Goal: Information Seeking & Learning: Check status

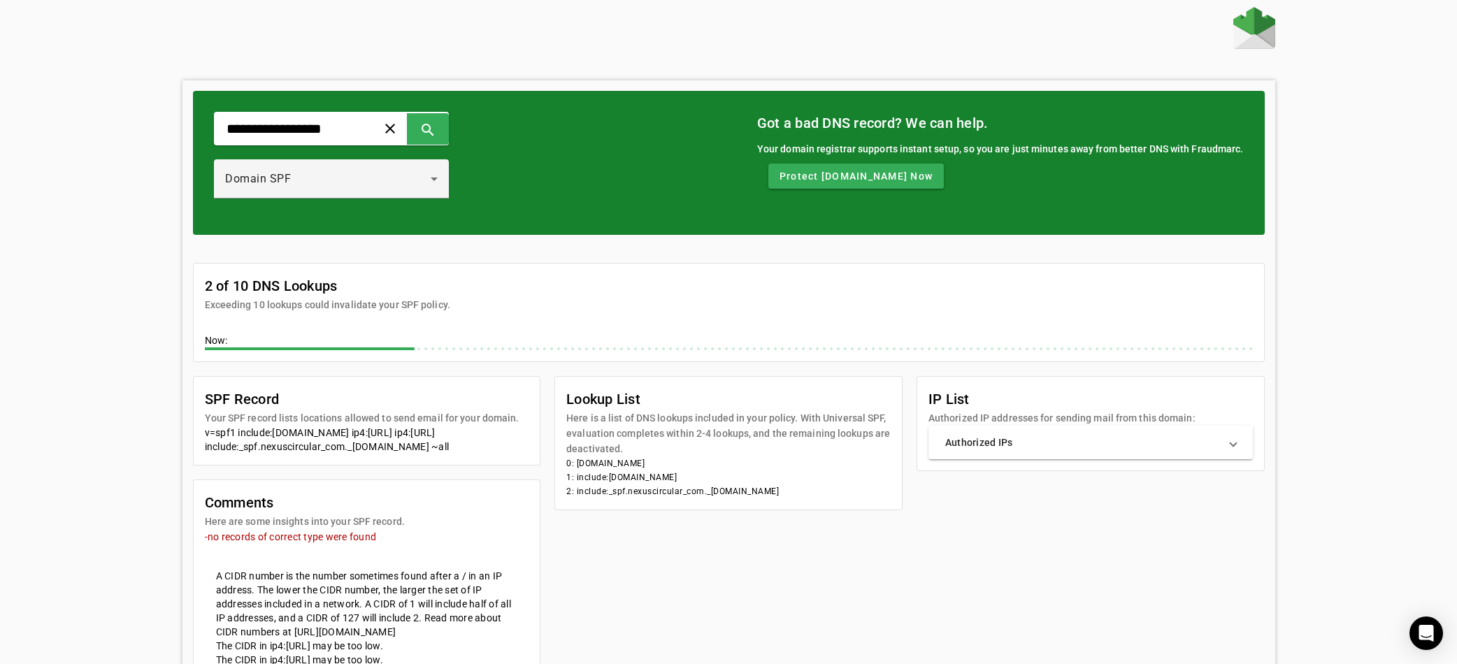
click at [1272, 27] on img at bounding box center [1254, 28] width 42 height 42
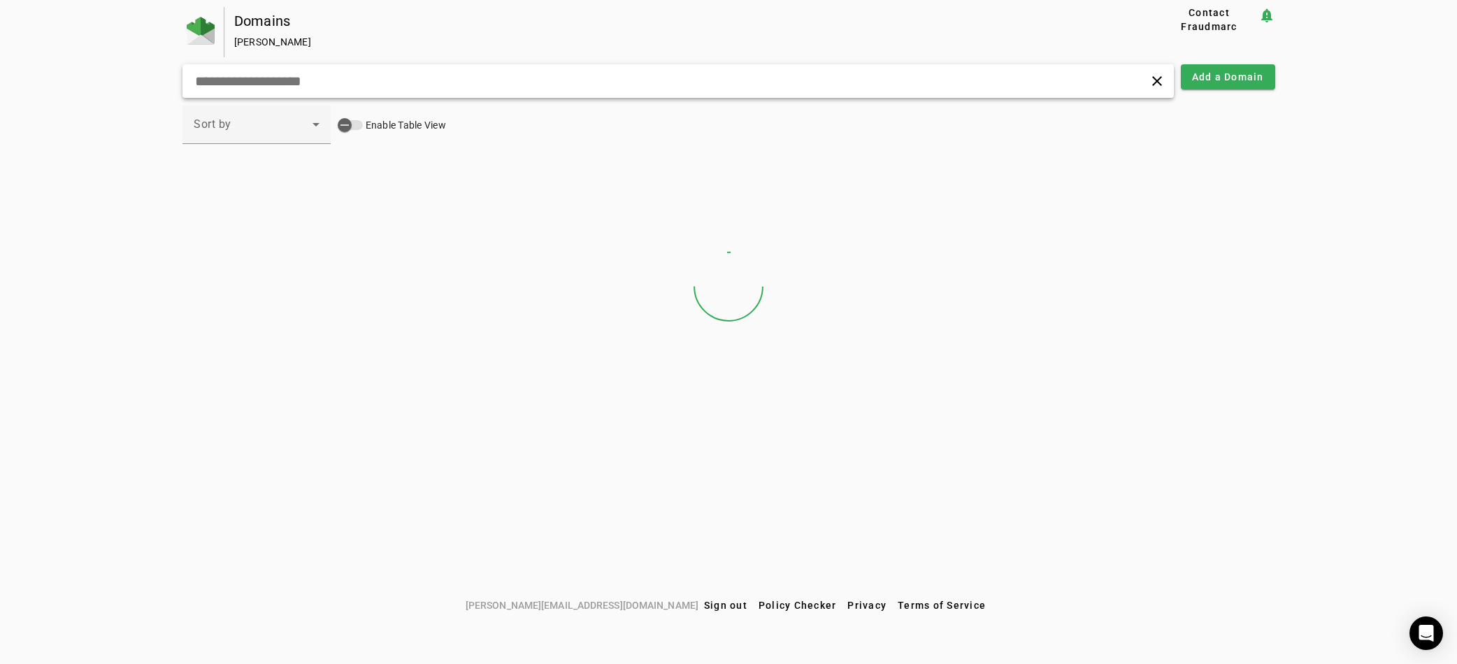
click at [331, 82] on input "text" at bounding box center [466, 81] width 545 height 17
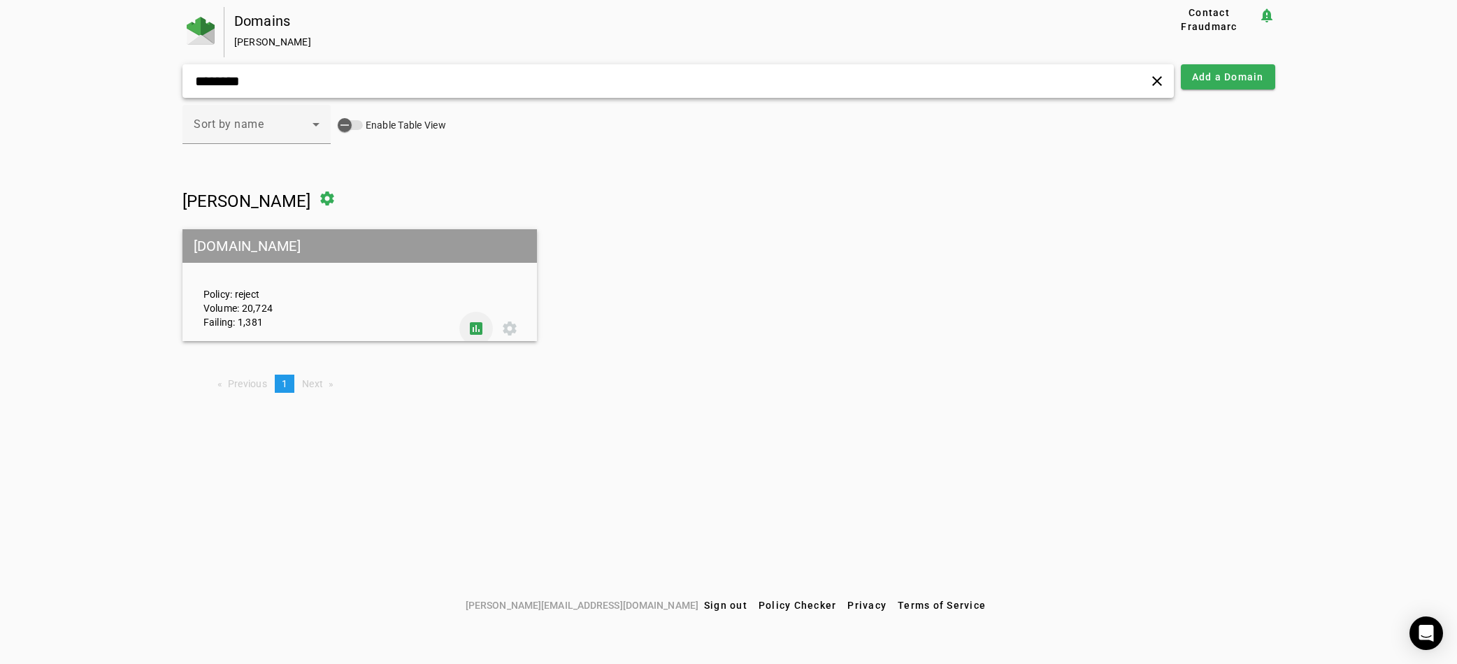
type input "********"
click at [468, 317] on span at bounding box center [476, 329] width 34 height 34
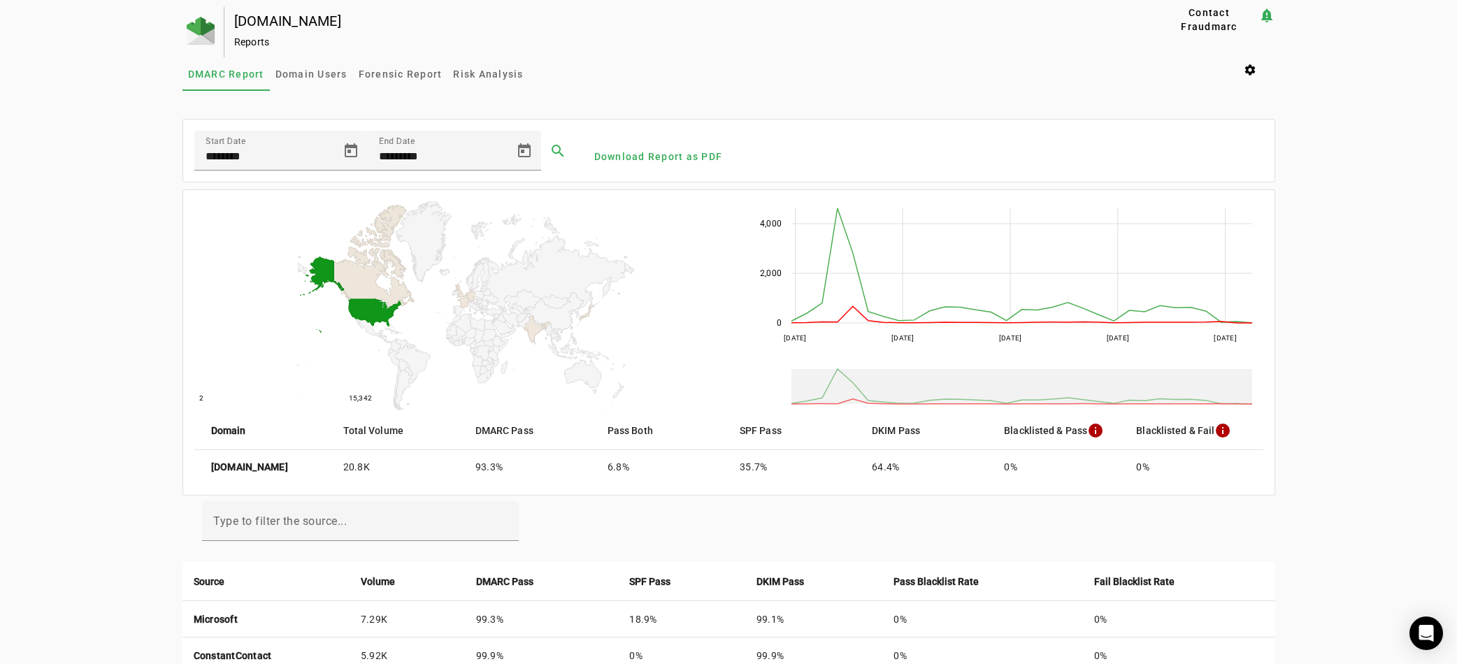
click at [89, 379] on div "edgewood.org Reports Contact Fraudmarc notification_important Reports DMARC Rep…" at bounding box center [728, 596] width 1457 height 1179
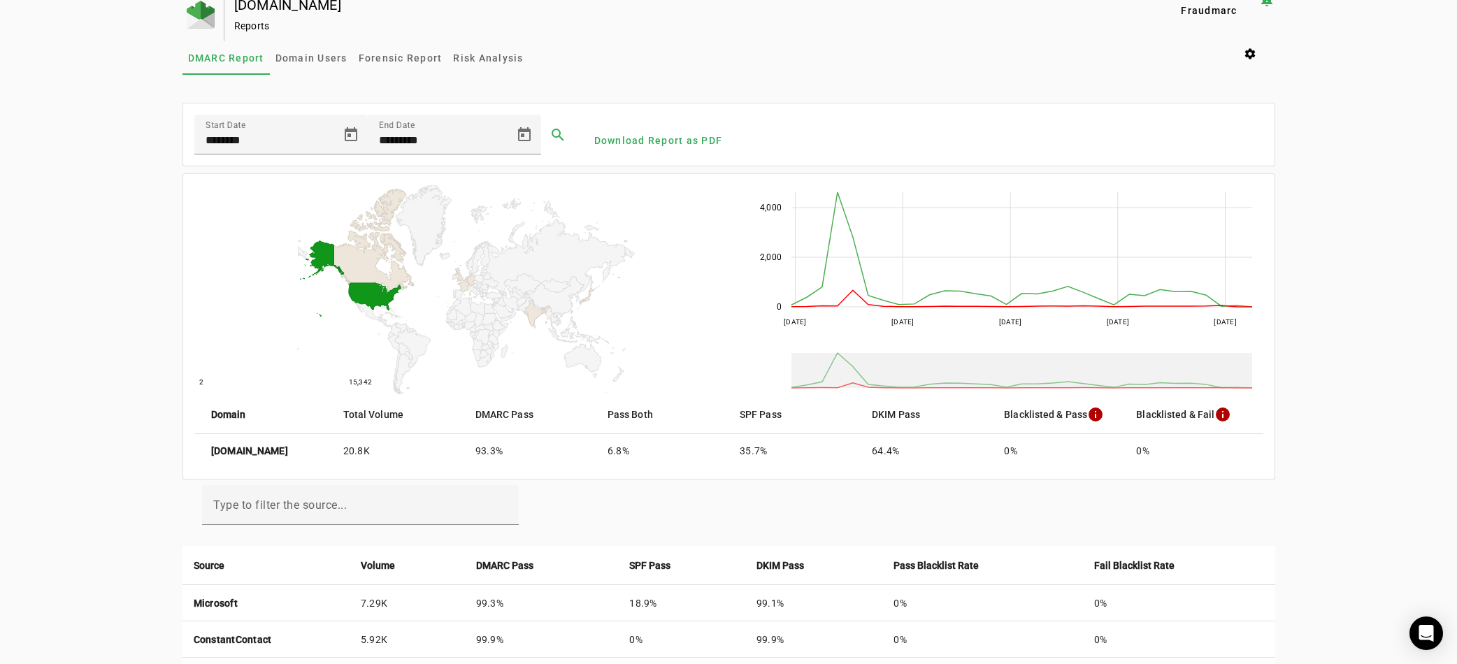
scroll to position [12, 0]
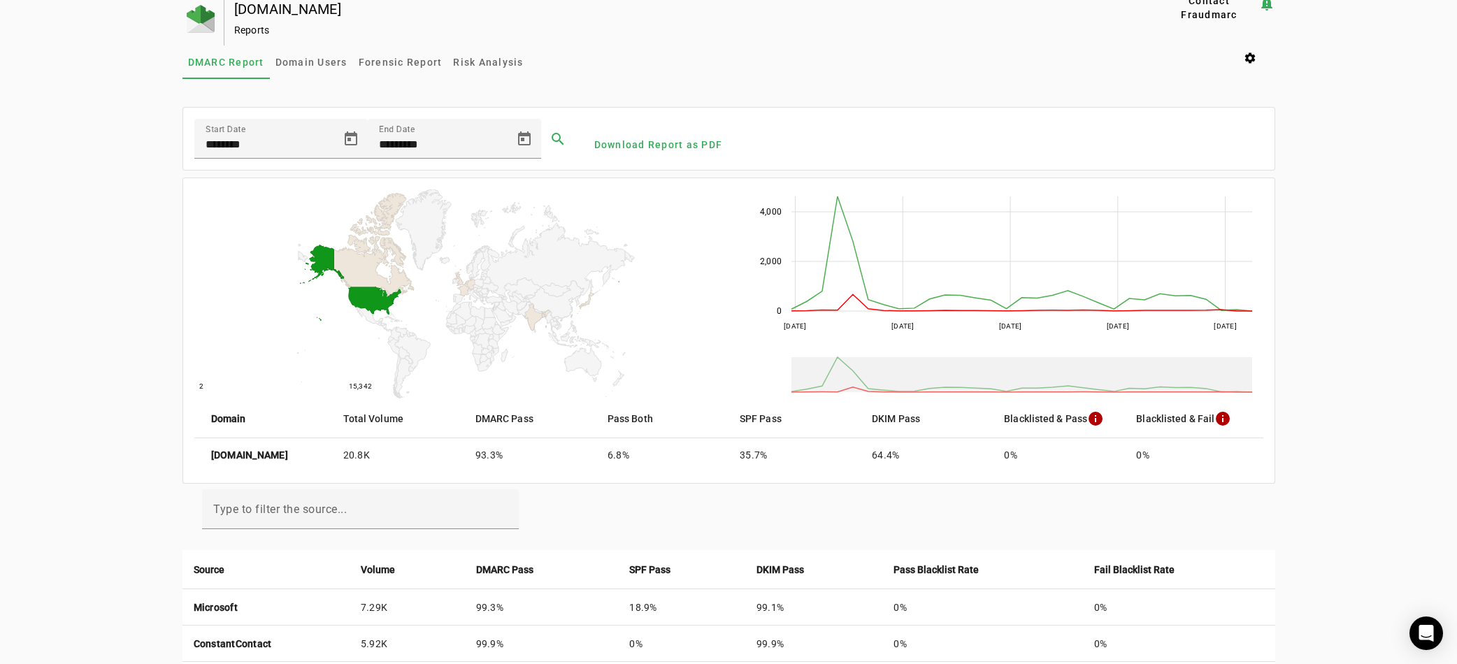
click at [132, 450] on div "edgewood.org Reports Contact Fraudmarc notification_important Reports DMARC Rep…" at bounding box center [728, 584] width 1457 height 1179
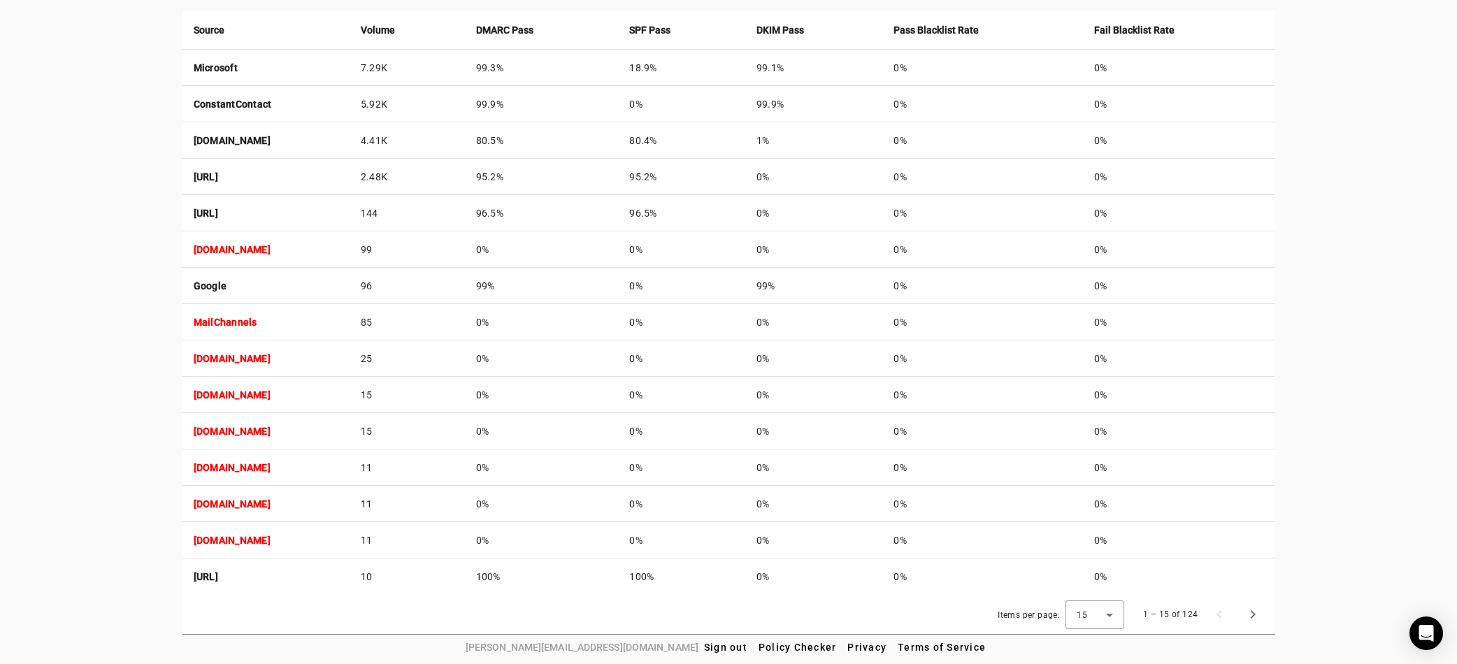
scroll to position [545, 0]
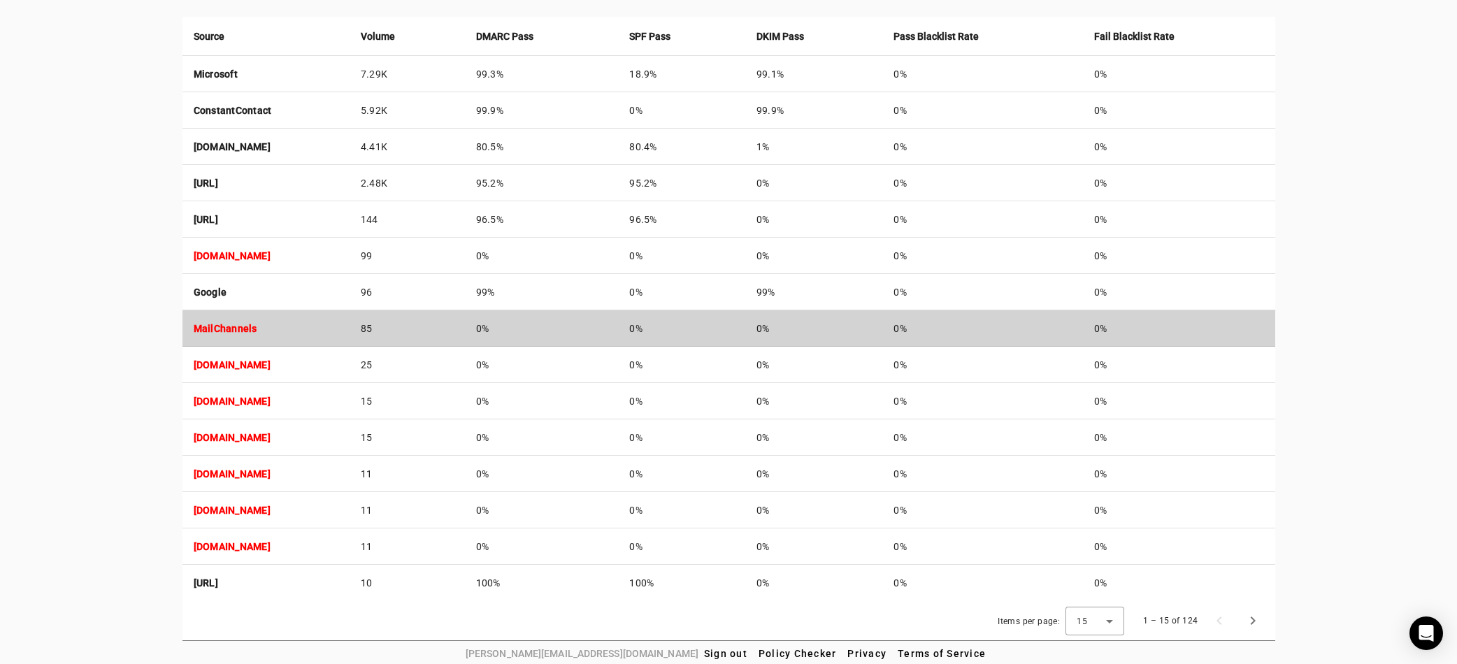
click at [287, 322] on td "MailChannels" at bounding box center [265, 328] width 167 height 36
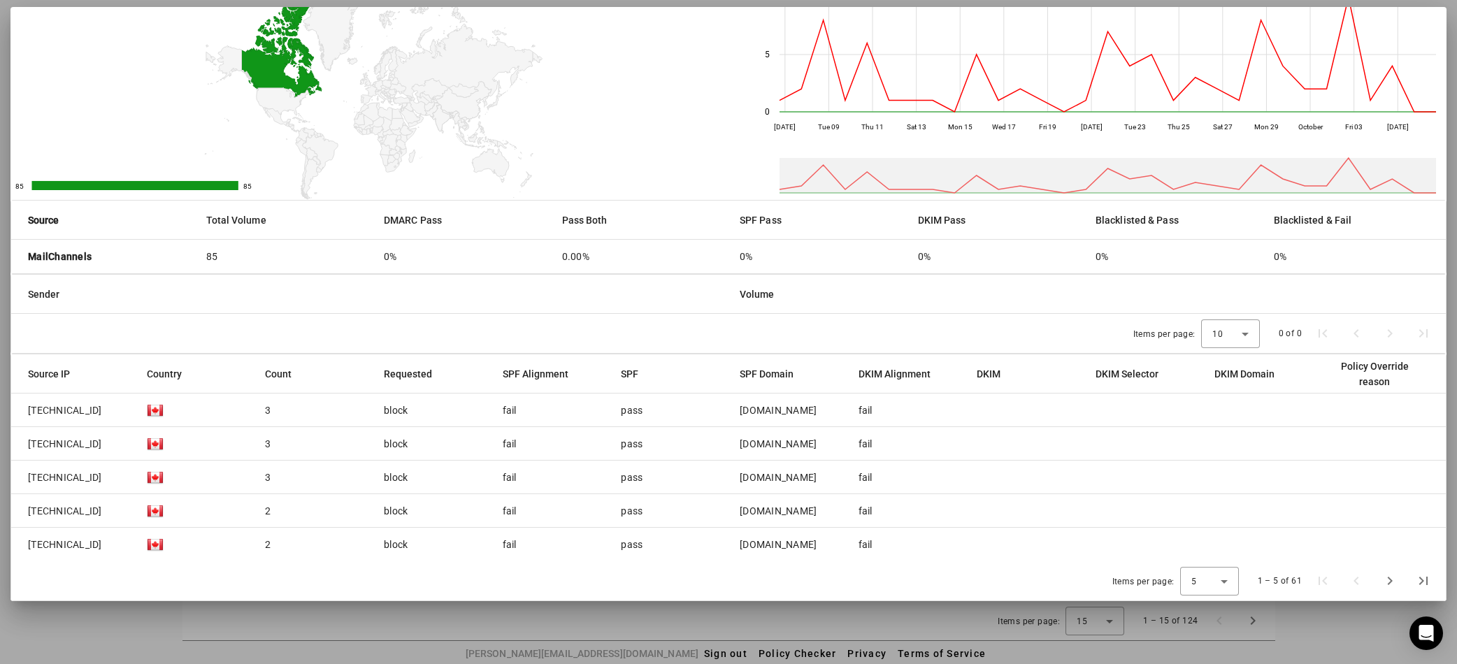
scroll to position [67, 0]
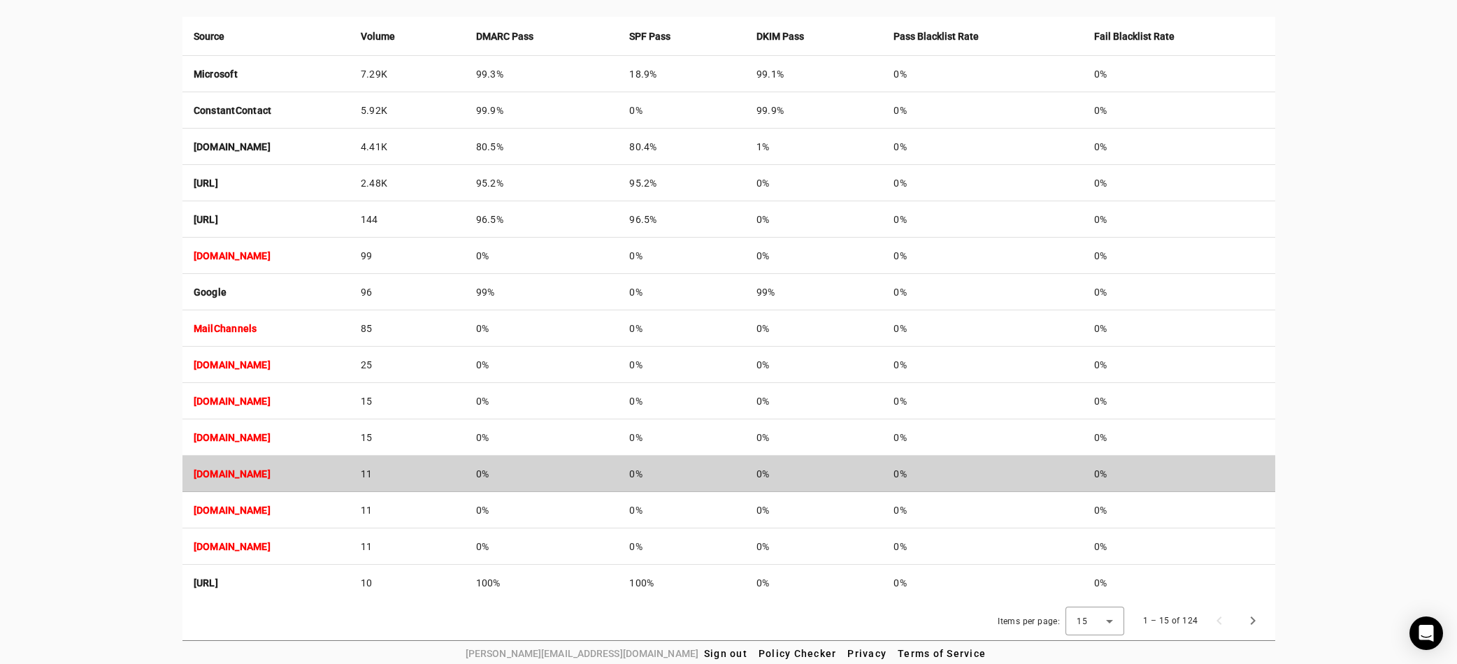
click at [271, 470] on strong "koss01-rly05.saashr.com" at bounding box center [232, 473] width 77 height 11
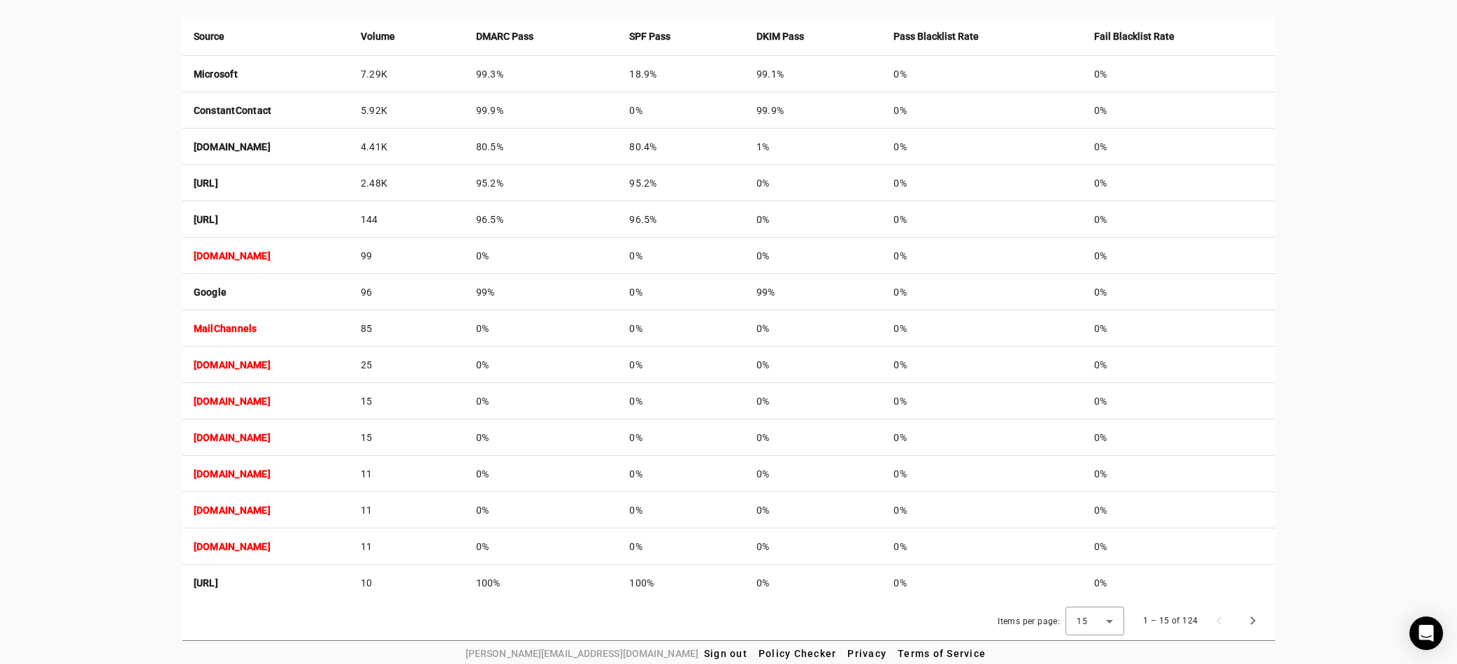
click at [98, 512] on div "edgewood.org Reports Contact Fraudmarc notification_important Reports DMARC Rep…" at bounding box center [728, 51] width 1457 height 1179
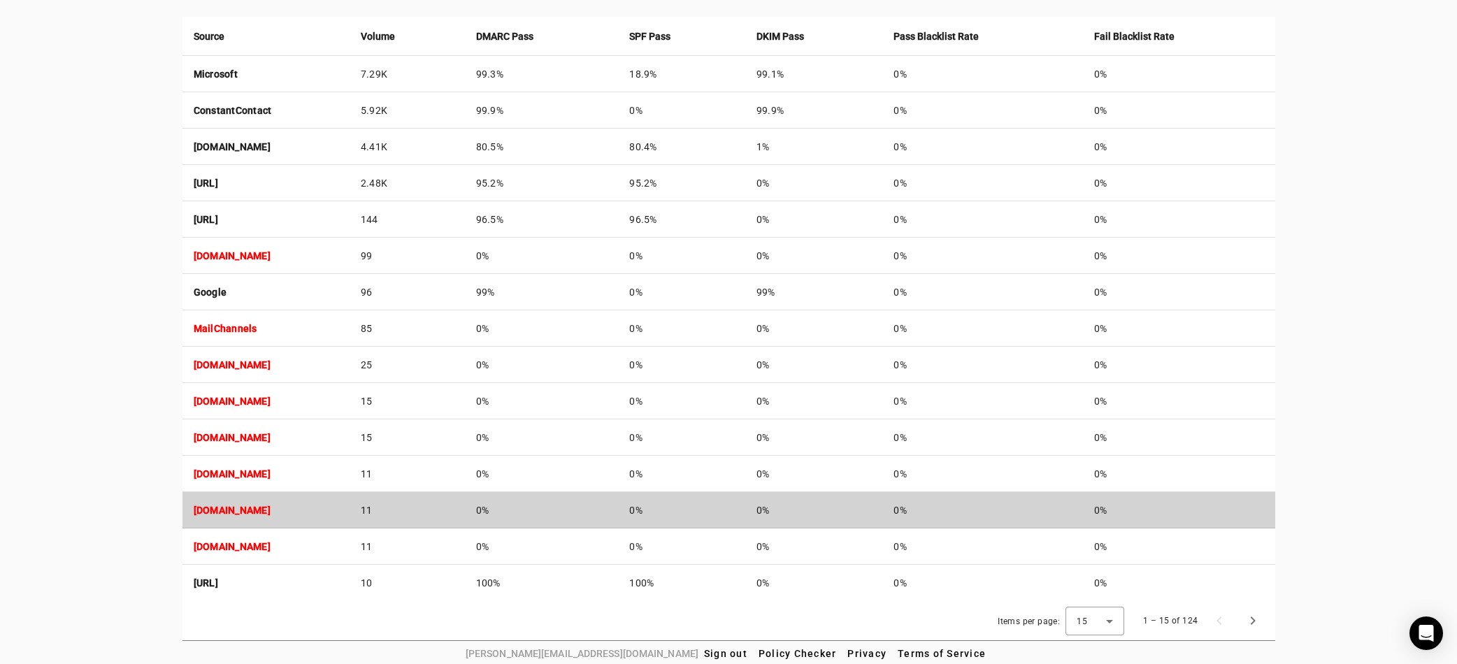
click at [243, 505] on strong "zixmt1.zixworks.com" at bounding box center [232, 510] width 77 height 11
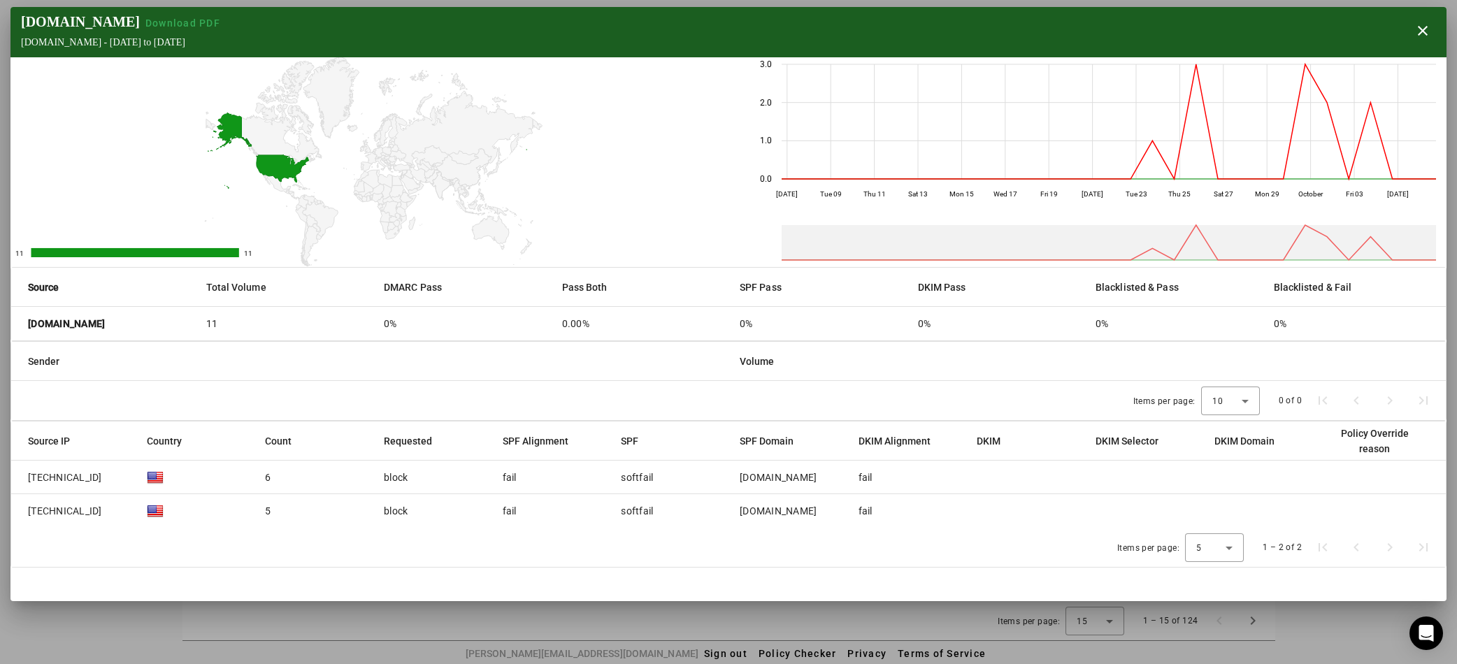
click at [87, 619] on div at bounding box center [728, 332] width 1457 height 664
